Goal: Information Seeking & Learning: Learn about a topic

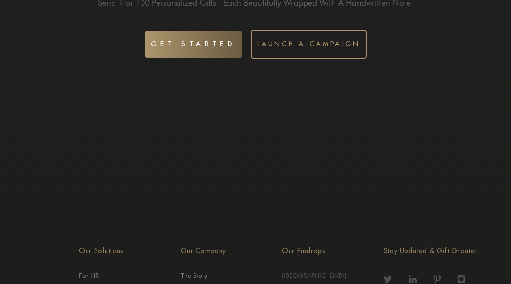
scroll to position [2841, 0]
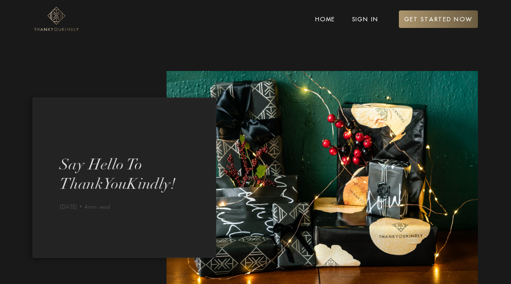
scroll to position [1061, 0]
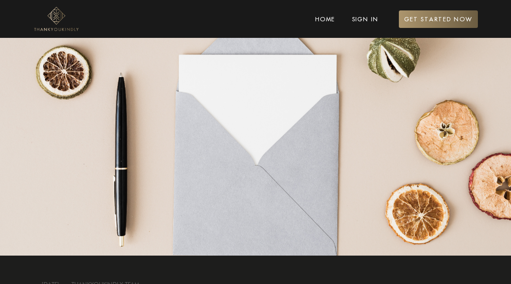
scroll to position [948, 0]
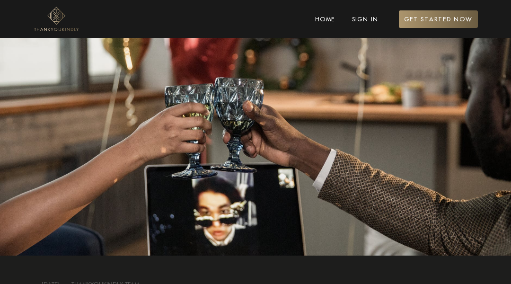
scroll to position [876, 0]
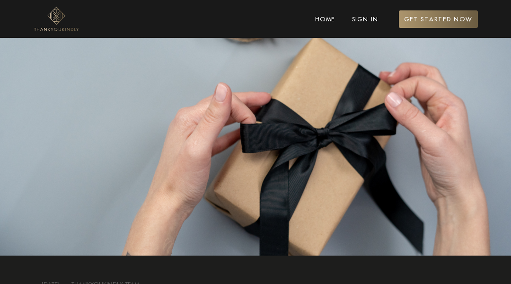
scroll to position [854, 0]
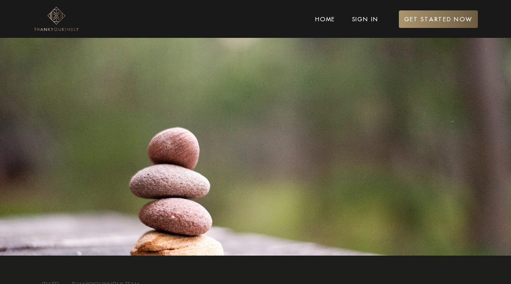
scroll to position [874, 0]
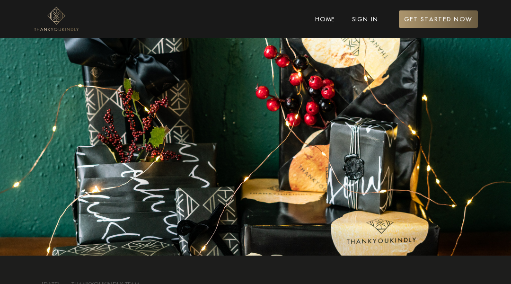
scroll to position [935, 0]
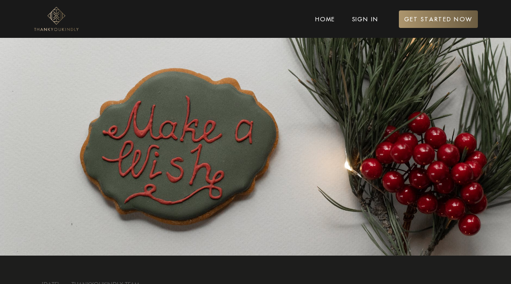
scroll to position [1137, 0]
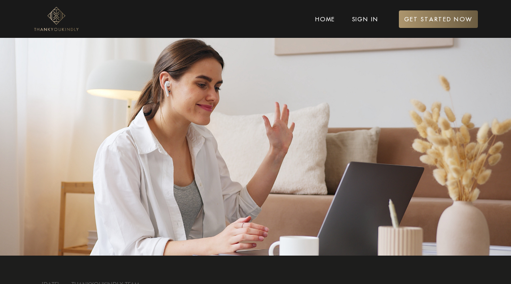
scroll to position [1115, 0]
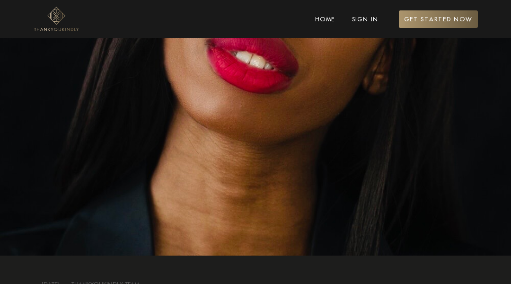
scroll to position [912, 0]
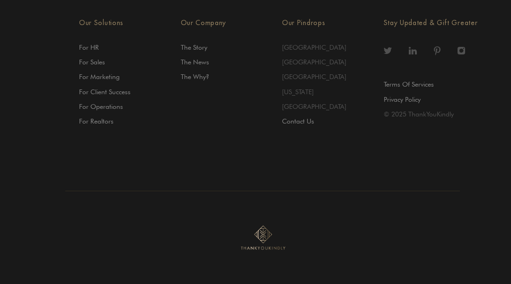
scroll to position [1378, 0]
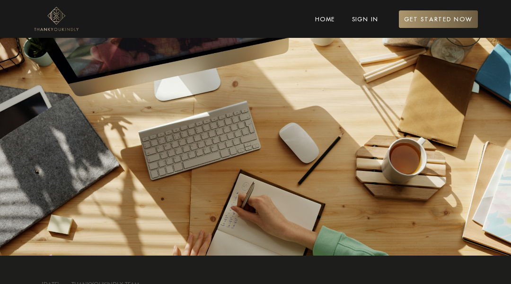
scroll to position [816, 0]
